Goal: Transaction & Acquisition: Purchase product/service

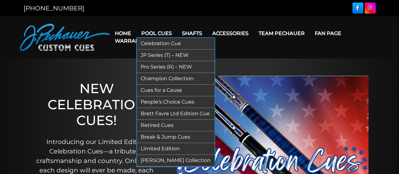
click at [173, 146] on link "Limited Edition" at bounding box center [176, 149] width 78 height 12
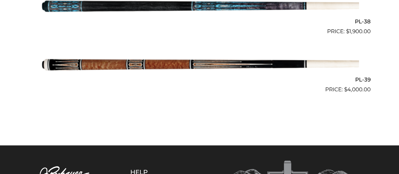
scroll to position [1858, 0]
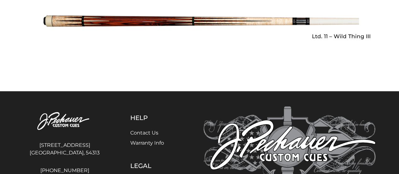
scroll to position [1144, 0]
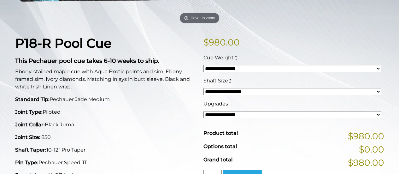
scroll to position [136, 0]
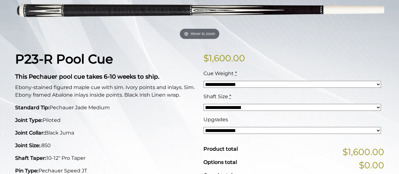
scroll to position [112, 0]
